Goal: Check status: Check status

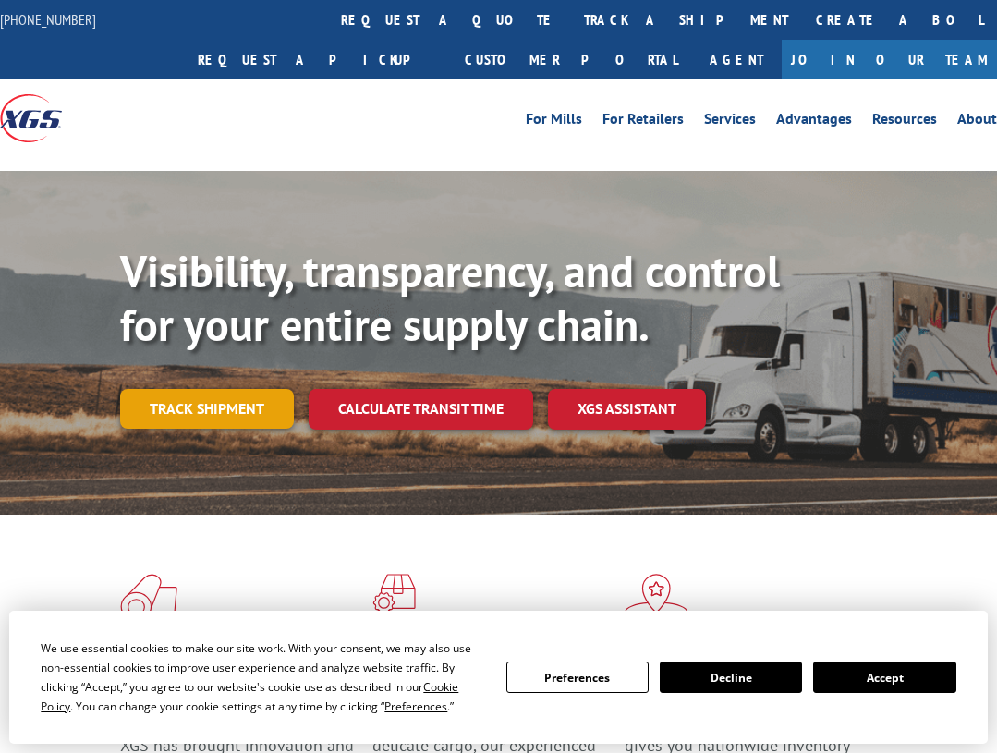
click at [239, 403] on link "Track shipment" at bounding box center [207, 408] width 174 height 39
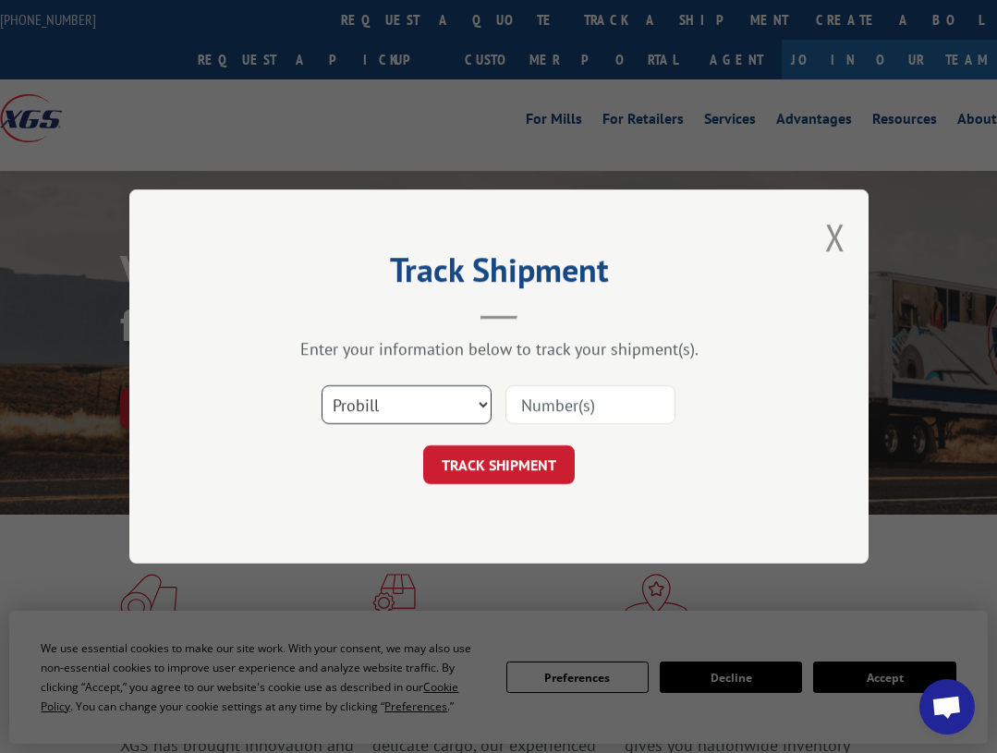
click at [471, 403] on select "Select category... Probill BOL PO" at bounding box center [407, 404] width 170 height 39
select select "bol"
click at [322, 385] on select "Select category... Probill BOL PO" at bounding box center [407, 404] width 170 height 39
click at [567, 402] on input at bounding box center [591, 404] width 170 height 39
type input "50869726"
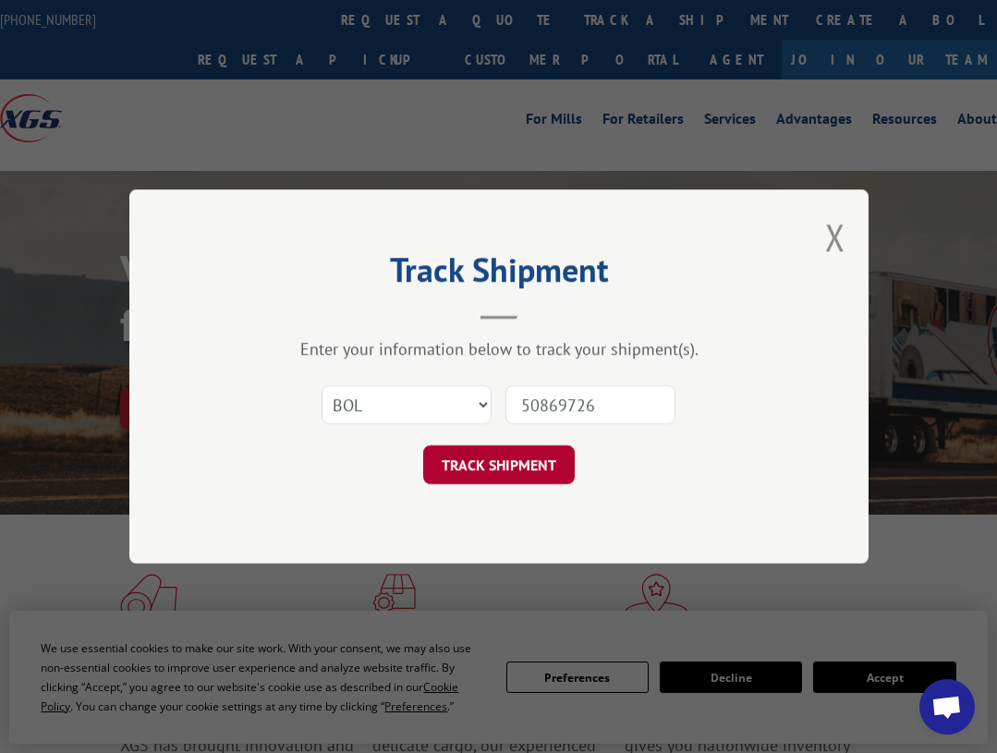
click at [447, 460] on button "TRACK SHIPMENT" at bounding box center [499, 465] width 152 height 39
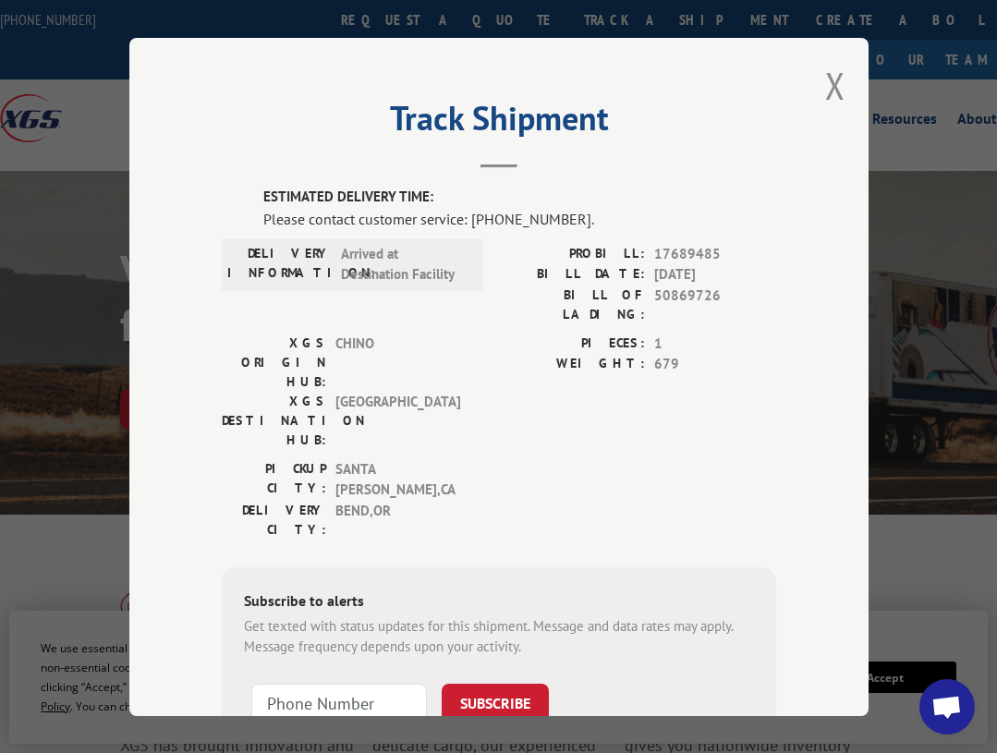
click at [826, 76] on button "Close modal" at bounding box center [836, 85] width 20 height 49
